Goal: Information Seeking & Learning: Find specific fact

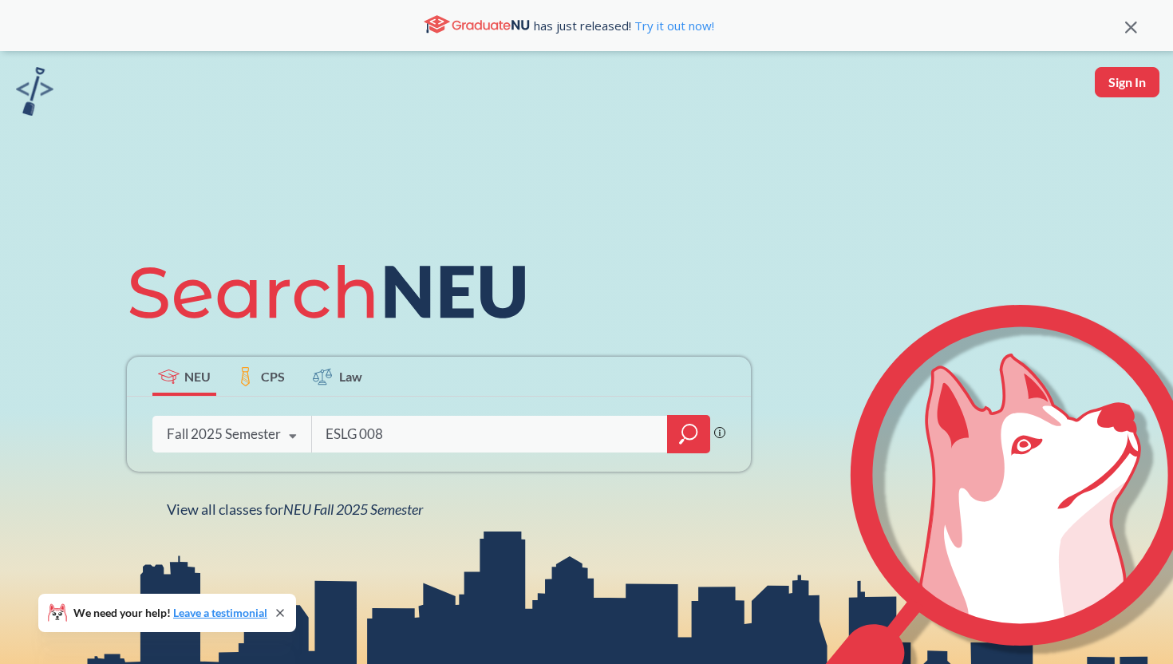
type input "ESLG 0080"
type input "MATH 4020"
type input "cs 5700"
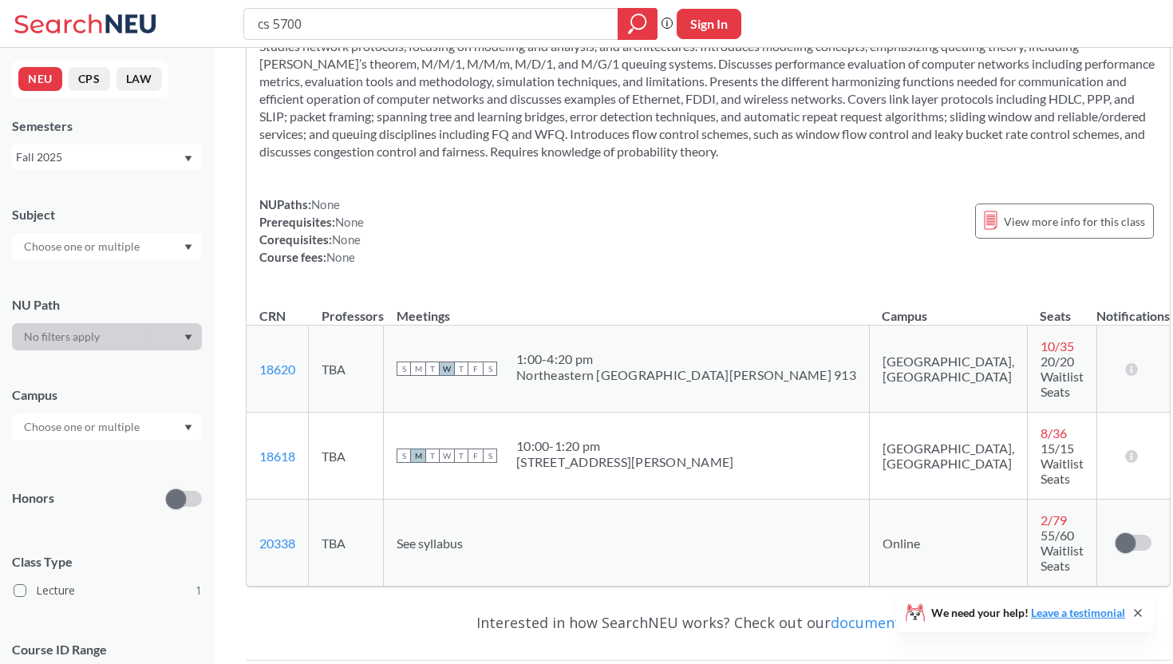
scroll to position [93, 0]
